Goal: Information Seeking & Learning: Compare options

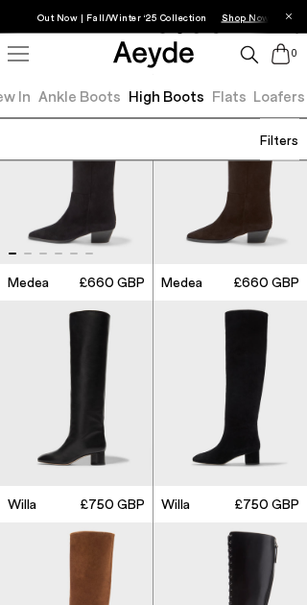
scroll to position [334, 0]
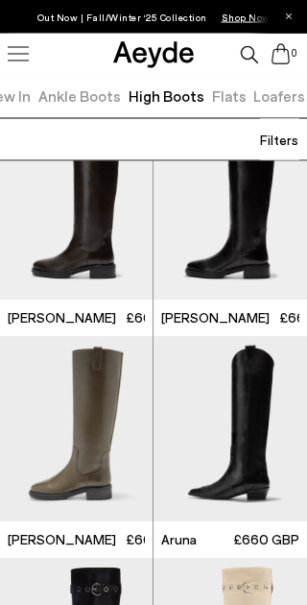
scroll to position [3823, 0]
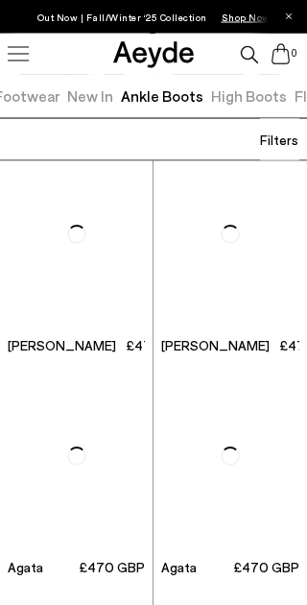
scroll to position [691, 0]
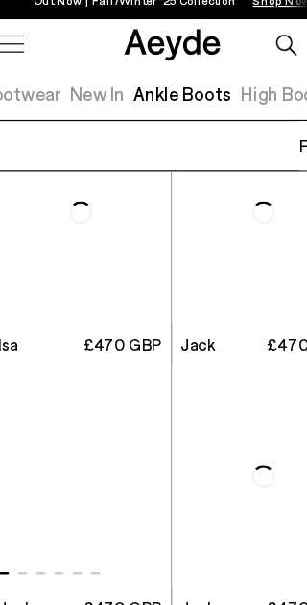
scroll to position [6495, 0]
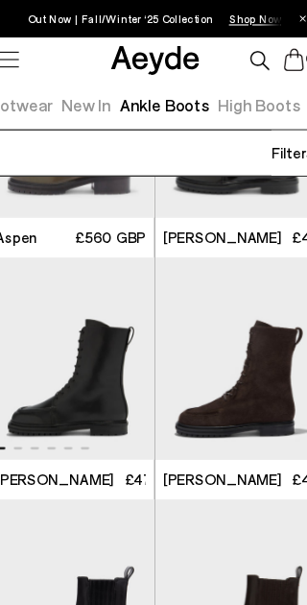
scroll to position [7251, 0]
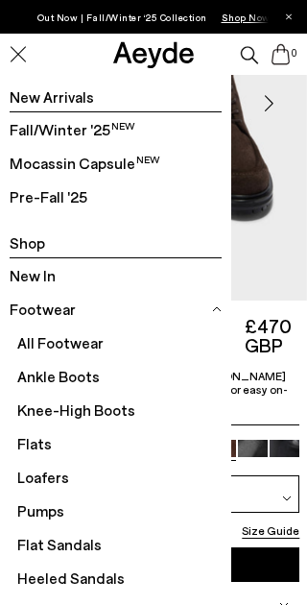
scroll to position [7, 0]
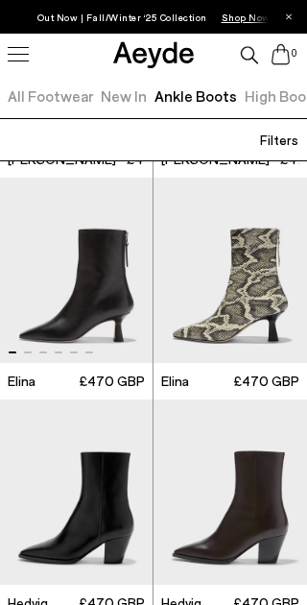
scroll to position [0, 34]
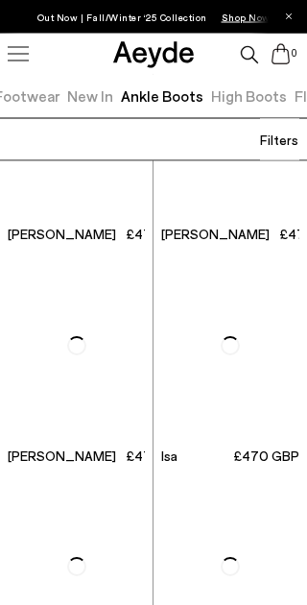
scroll to position [6125, 0]
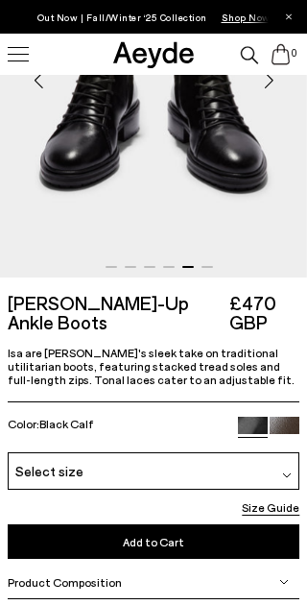
scroll to position [325, 0]
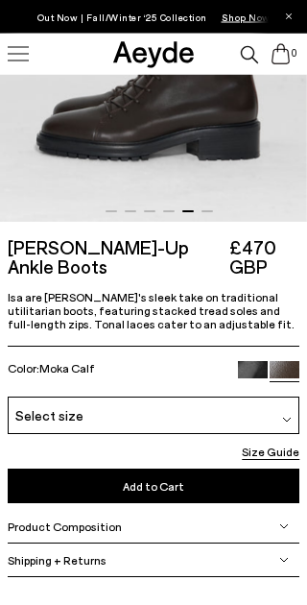
scroll to position [340, 0]
